Goal: Participate in discussion: Engage in conversation with other users on a specific topic

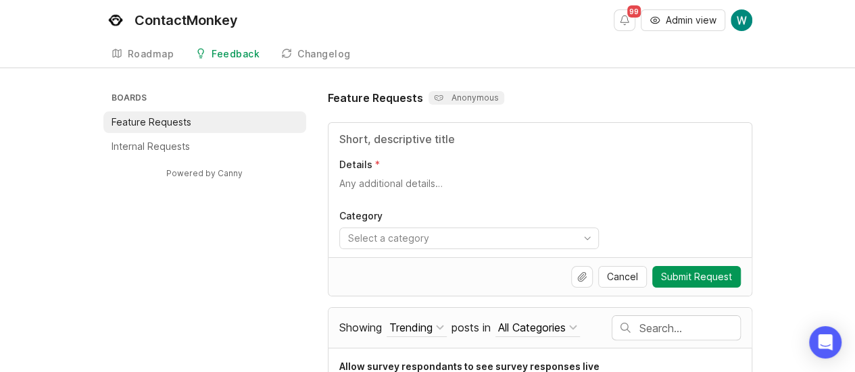
scroll to position [20, 0]
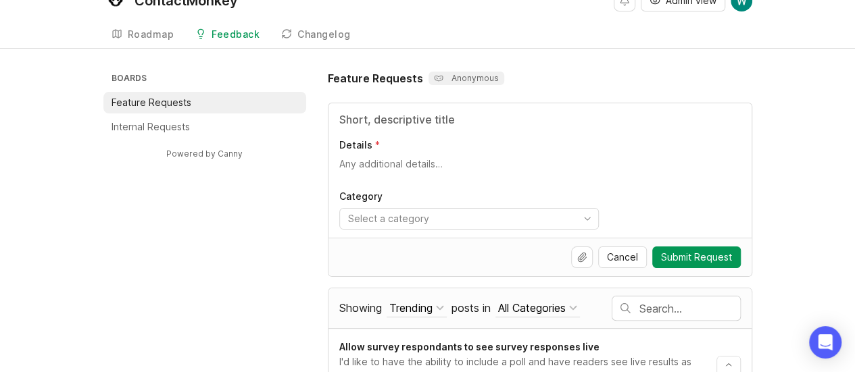
click at [237, 122] on li "Internal Requests" at bounding box center [204, 127] width 203 height 22
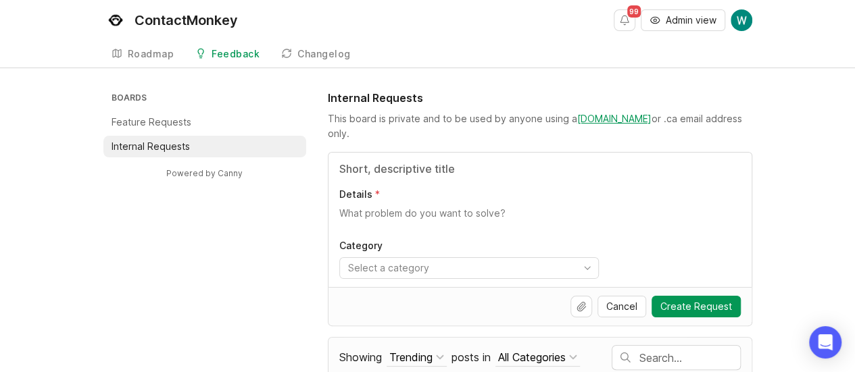
click at [470, 176] on div "Details Category Select a category" at bounding box center [539, 220] width 423 height 134
click at [446, 166] on input "Title" at bounding box center [539, 169] width 401 height 16
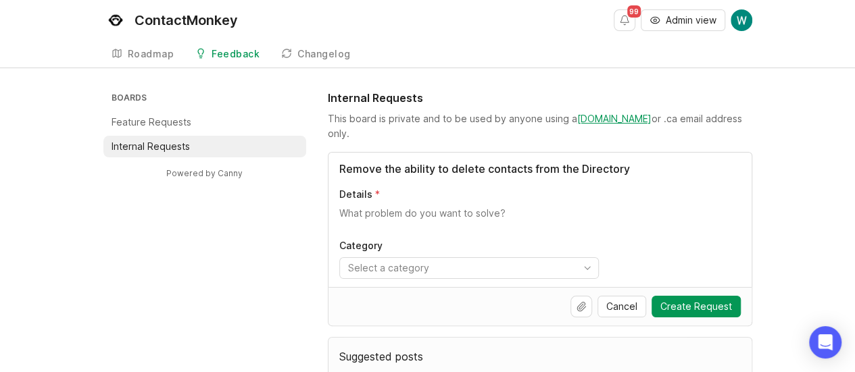
click at [450, 214] on textarea "Details" at bounding box center [539, 220] width 401 height 27
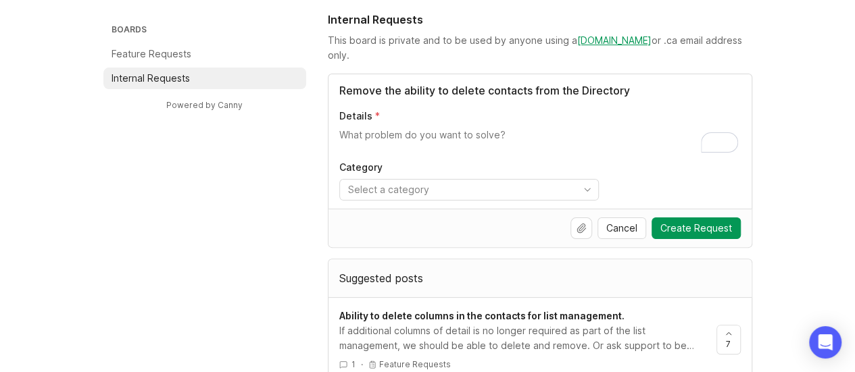
scroll to position [78, 0]
drag, startPoint x: 444, startPoint y: 90, endPoint x: 277, endPoint y: 91, distance: 166.9
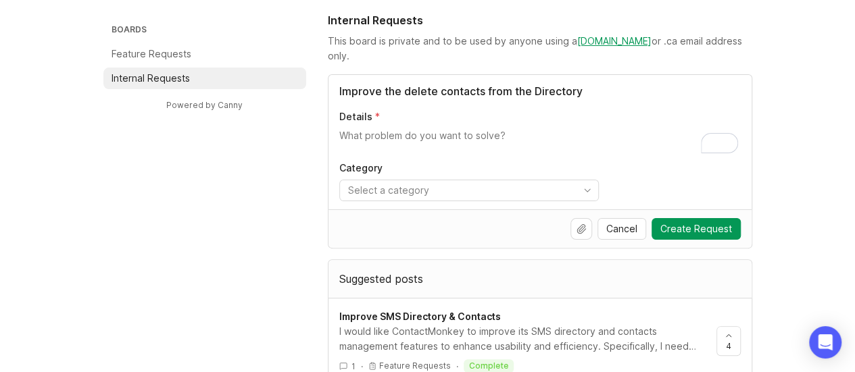
click at [485, 87] on input "Improve the delete contacts from the Directory" at bounding box center [539, 91] width 401 height 16
drag, startPoint x: 483, startPoint y: 90, endPoint x: 405, endPoint y: 93, distance: 77.8
click at [405, 93] on input "Improve the delete contacts from the Directory" at bounding box center [539, 91] width 401 height 16
drag, startPoint x: 405, startPoint y: 93, endPoint x: 585, endPoint y: 94, distance: 179.8
click at [585, 94] on input "Improve the delete contacts from the Directory" at bounding box center [539, 91] width 401 height 16
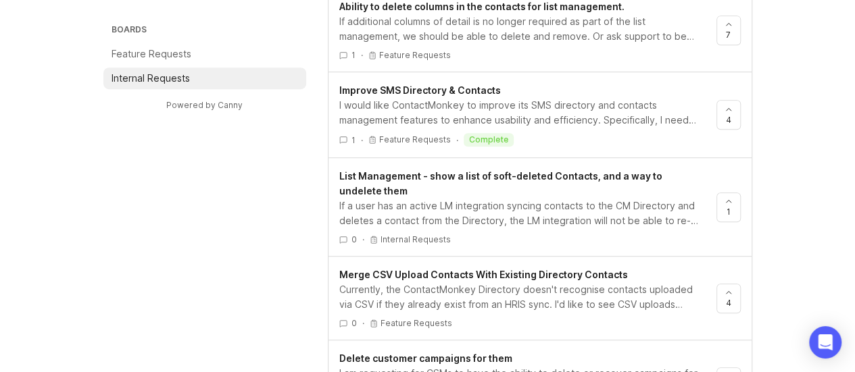
scroll to position [387, 0]
type input "Improve the Directory's delete contacts feautre"
click at [572, 207] on div "If a user has an active LM integration syncing contacts to the CM Directory and…" at bounding box center [522, 214] width 366 height 30
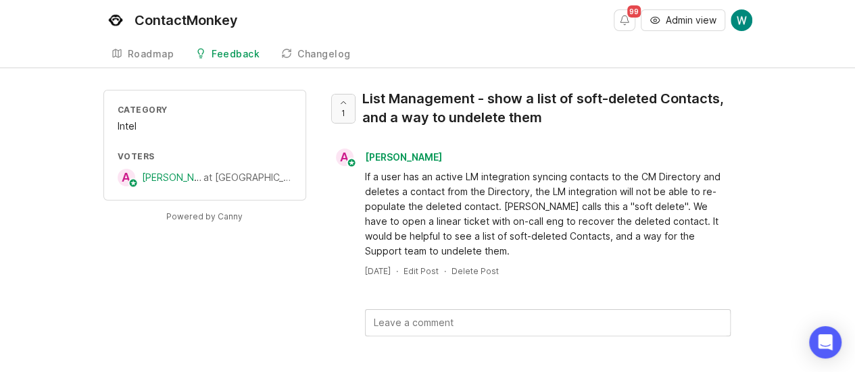
click at [346, 105] on icon at bounding box center [343, 102] width 9 height 9
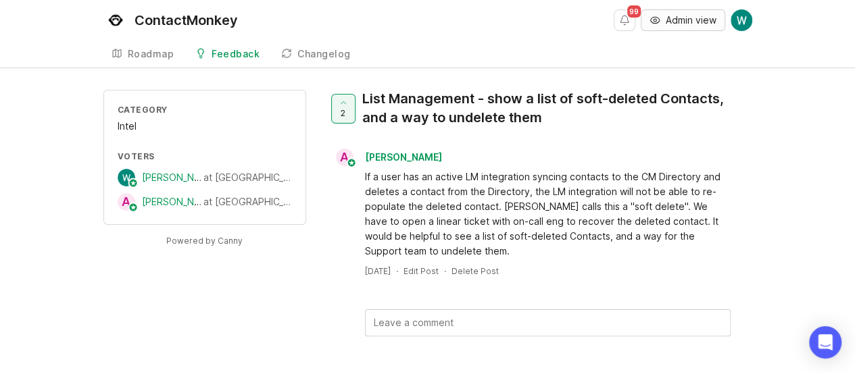
click at [680, 15] on span "Admin view" at bounding box center [691, 21] width 51 height 14
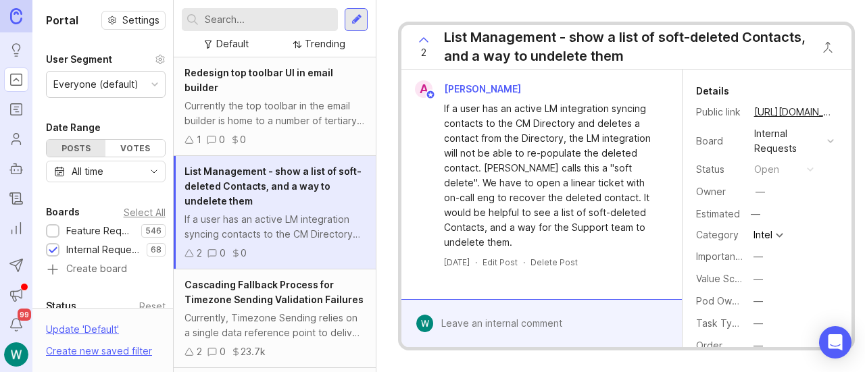
click at [553, 311] on div at bounding box center [551, 324] width 237 height 26
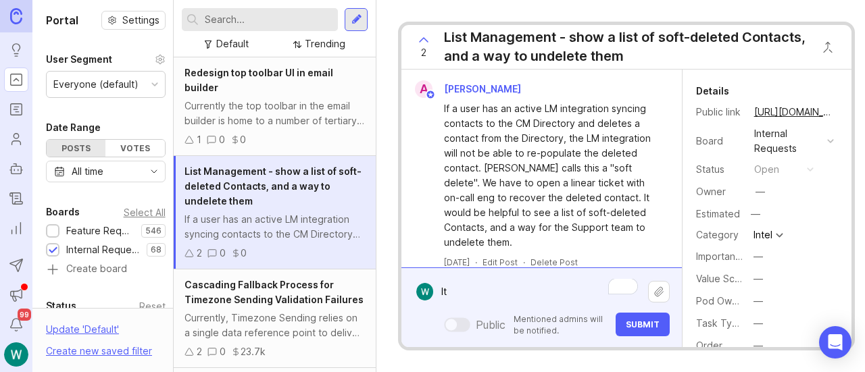
type textarea "I"
